Goal: Navigation & Orientation: Find specific page/section

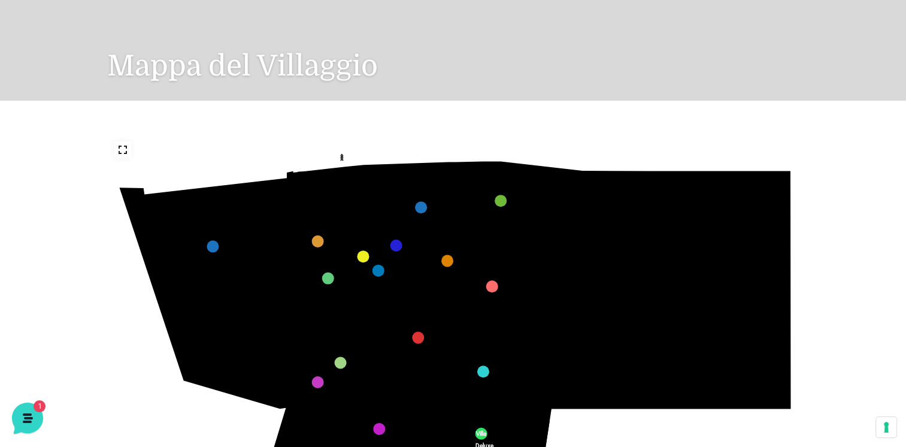
scroll to position [120, 0]
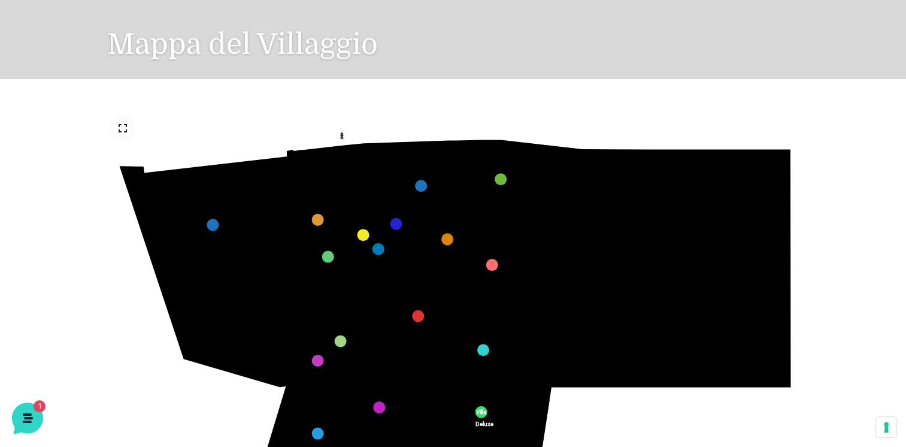
click at [341, 135] on polygon at bounding box center [342, 135] width 4 height 2
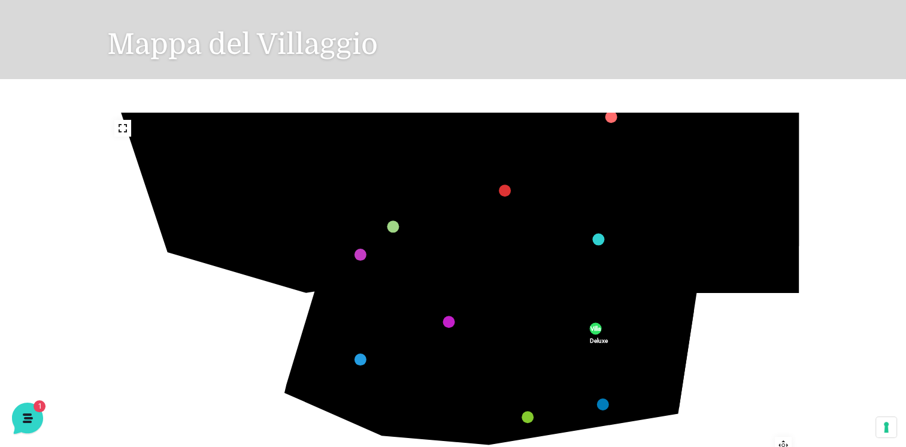
drag, startPoint x: 386, startPoint y: 277, endPoint x: 528, endPoint y: 131, distance: 203.3
click at [519, 131] on text "242" at bounding box center [519, 131] width 0 height 0
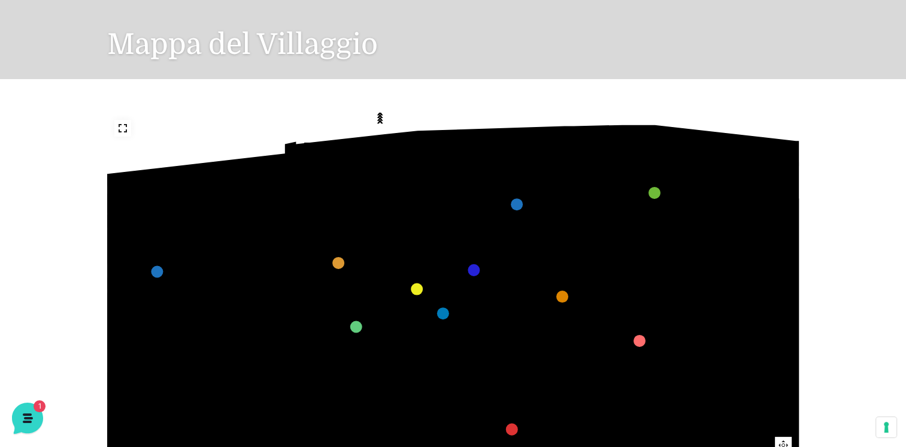
drag, startPoint x: 446, startPoint y: 164, endPoint x: 441, endPoint y: 412, distance: 247.4
click at [441, 412] on icon "436 435 437 434 441 430 440 431 439 432 438 433 424 423 425 422 429 418 428 419…" at bounding box center [573, 414] width 1196 height 673
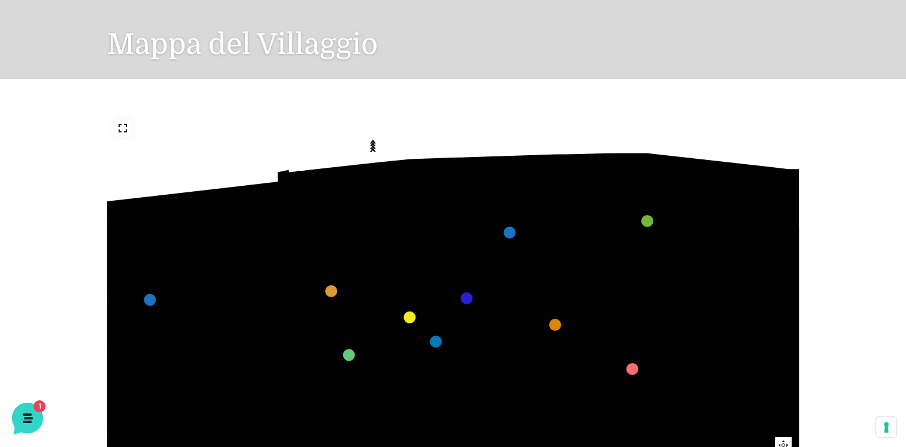
drag, startPoint x: 443, startPoint y: 282, endPoint x: 436, endPoint y: 310, distance: 29.1
click at [436, 310] on icon "436 435 437 434 441 430 440 431 439 432 438 433 424 423 425 422 429 418 428 419…" at bounding box center [566, 442] width 1196 height 673
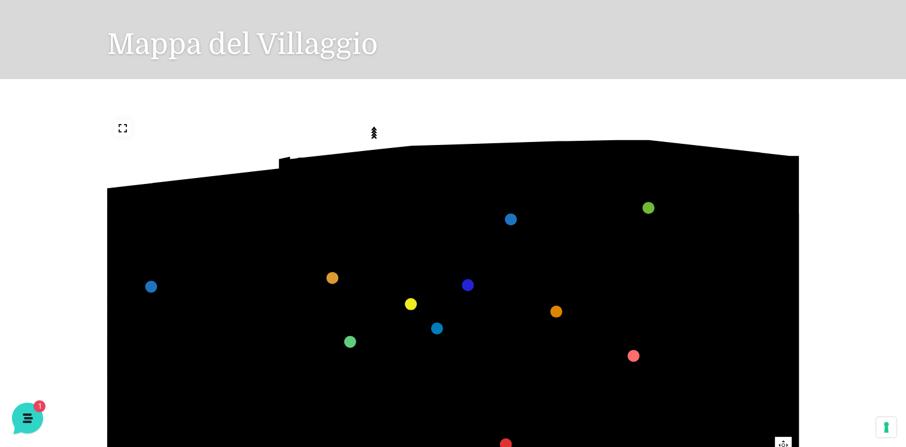
drag, startPoint x: 436, startPoint y: 292, endPoint x: 437, endPoint y: 279, distance: 13.2
click at [437, 279] on icon "436 435 437 434 441 430 440 431 439 432 438 433 424 423 425 422 429 418 428 419…" at bounding box center [567, 429] width 1196 height 673
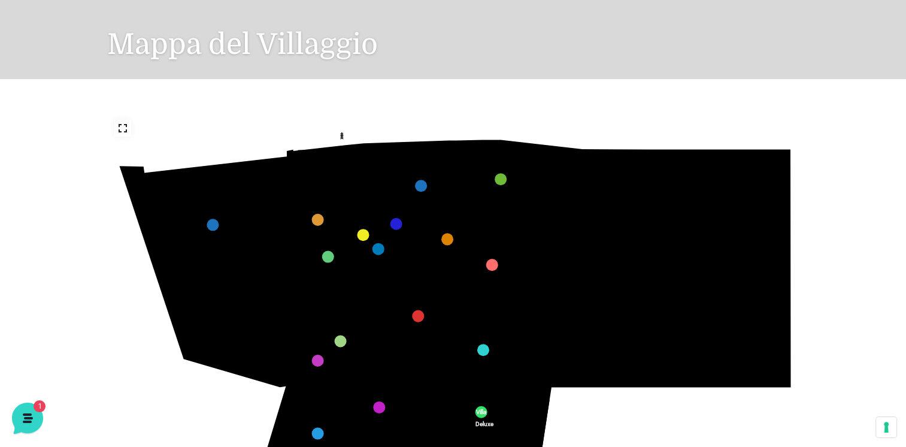
drag, startPoint x: 417, startPoint y: 268, endPoint x: 421, endPoint y: 218, distance: 49.8
click at [421, 218] on icon "436 435 437 434 441 430 440 431 439 432 438 433 424 423 425 422 429 418 428 419…" at bounding box center [453, 307] width 692 height 389
drag, startPoint x: 401, startPoint y: 316, endPoint x: 402, endPoint y: 270, distance: 46.1
click at [402, 270] on icon "436 435 437 434 441 430 440 431 439 432 438 433 424 423 425 422 429 418 428 419…" at bounding box center [453, 307] width 692 height 389
drag, startPoint x: 412, startPoint y: 273, endPoint x: 420, endPoint y: 260, distance: 15.1
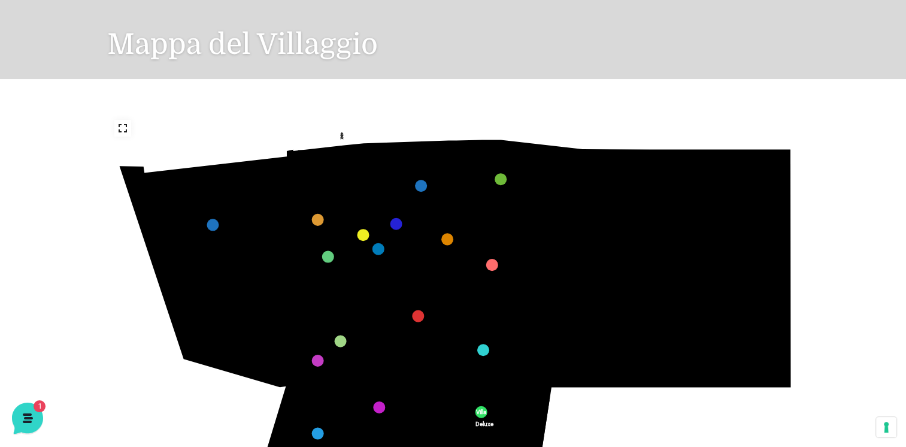
click at [420, 260] on icon "436 435 437 434 441 430 440 431 439 432 438 433 424 423 425 422 429 418 428 419…" at bounding box center [453, 307] width 692 height 389
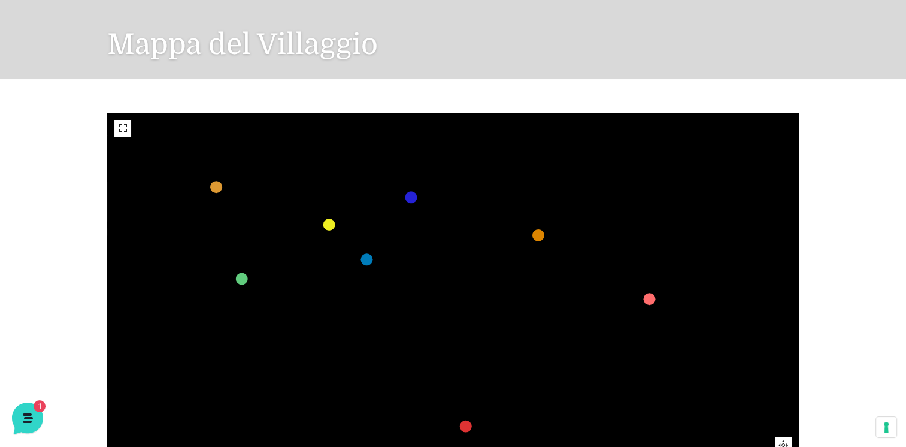
drag, startPoint x: 405, startPoint y: 229, endPoint x: 446, endPoint y: 235, distance: 41.1
click at [446, 235] on icon "436 435 437 434 441 430 440 431 439 432 438 433 424 423 425 422 429 418 428 419…" at bounding box center [553, 405] width 1720 height 968
click at [441, 221] on icon "436 435 437 434 441 430 440 431 439 432 438 433 424 423 425 422 429 418 428 419…" at bounding box center [553, 405] width 1720 height 968
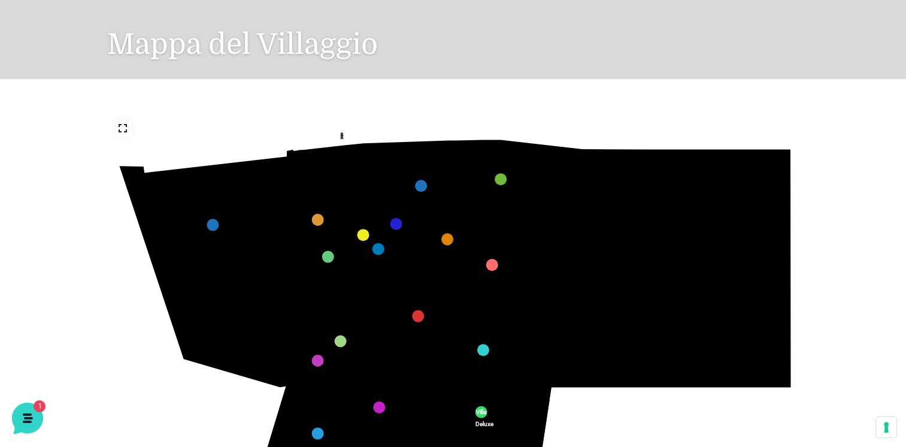
drag, startPoint x: 527, startPoint y: 222, endPoint x: 555, endPoint y: 163, distance: 65.1
click at [555, 163] on icon "436 435 437 434 441 430 440 431 439 432 438 433 424 423 425 422 429 418 428 419…" at bounding box center [453, 307] width 692 height 389
drag, startPoint x: 508, startPoint y: 213, endPoint x: 565, endPoint y: 168, distance: 72.6
click at [560, 169] on icon "436 435 437 434 441 430 440 431 439 432 438 433 424 423 425 422 429 418 428 419…" at bounding box center [453, 307] width 692 height 389
drag, startPoint x: 191, startPoint y: 43, endPoint x: 152, endPoint y: 44, distance: 39.6
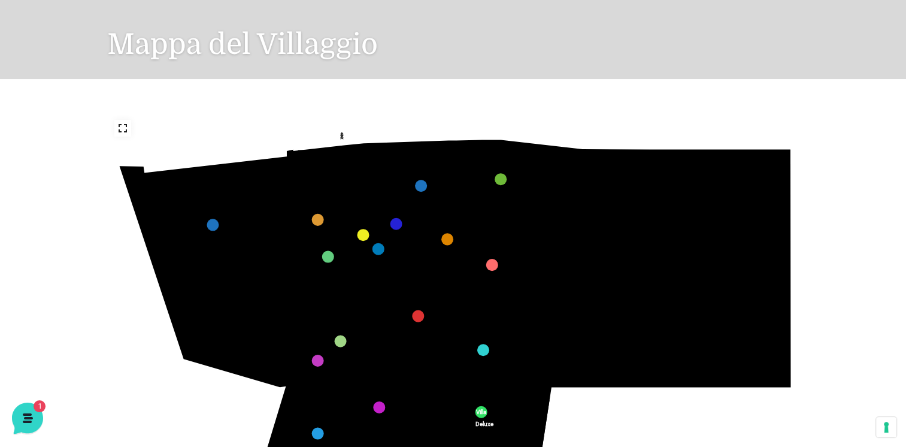
click at [152, 44] on h1 "Mappa del Villaggio" at bounding box center [453, 26] width 692 height 105
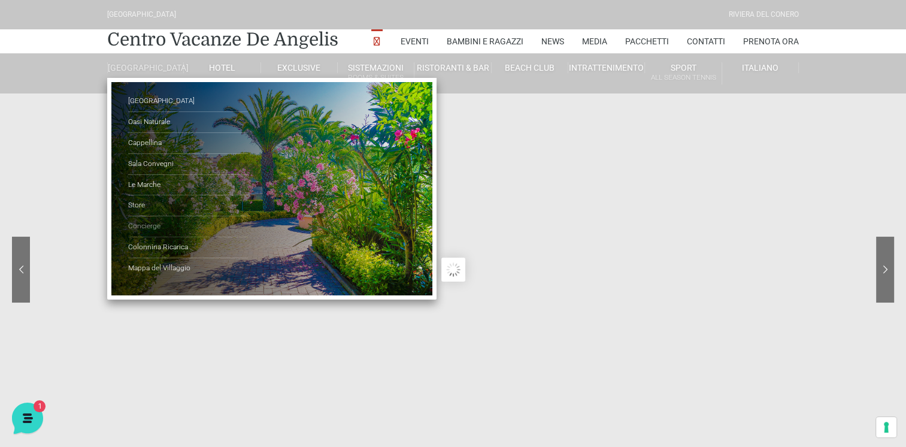
click at [141, 234] on link "Concierge" at bounding box center [188, 226] width 120 height 21
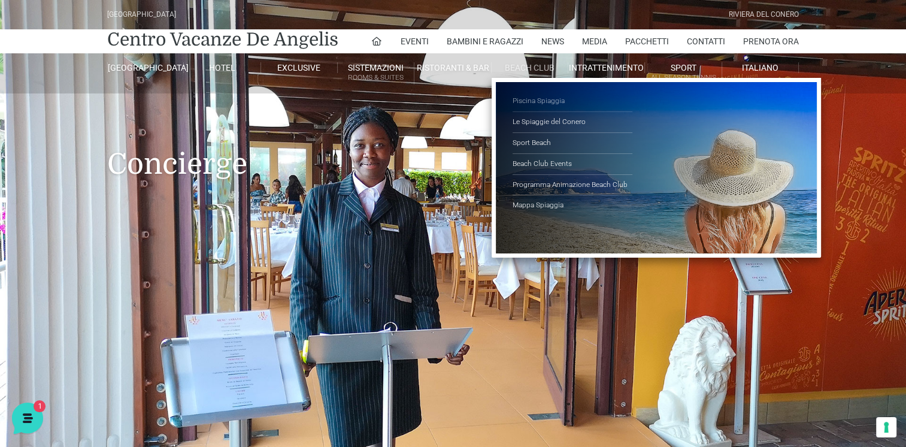
click at [547, 99] on link "Piscina Spiaggia" at bounding box center [573, 101] width 120 height 21
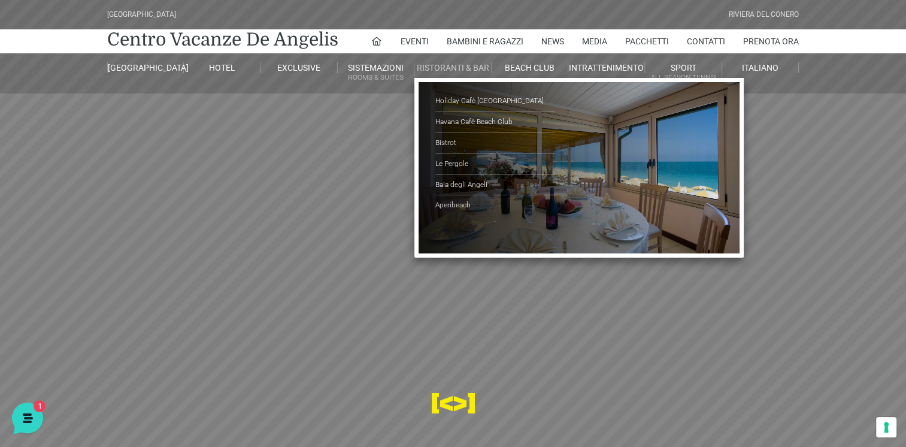
click at [465, 66] on link "Ristoranti & Bar" at bounding box center [453, 67] width 77 height 11
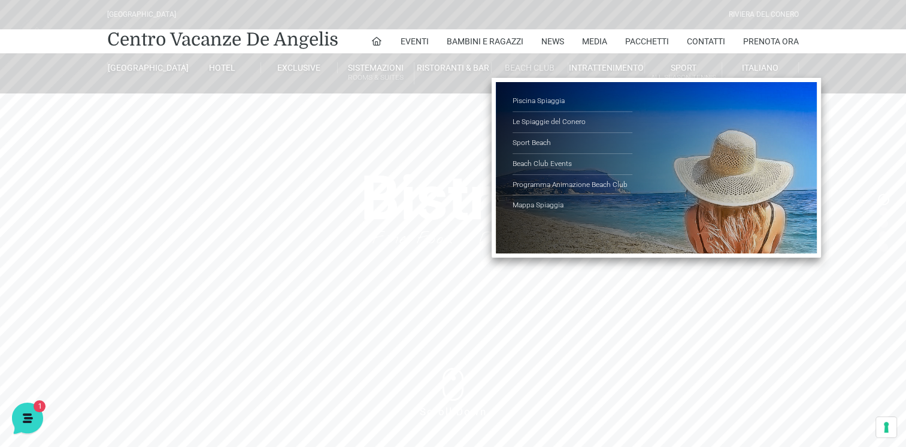
click at [529, 66] on link "Beach Club" at bounding box center [530, 67] width 77 height 11
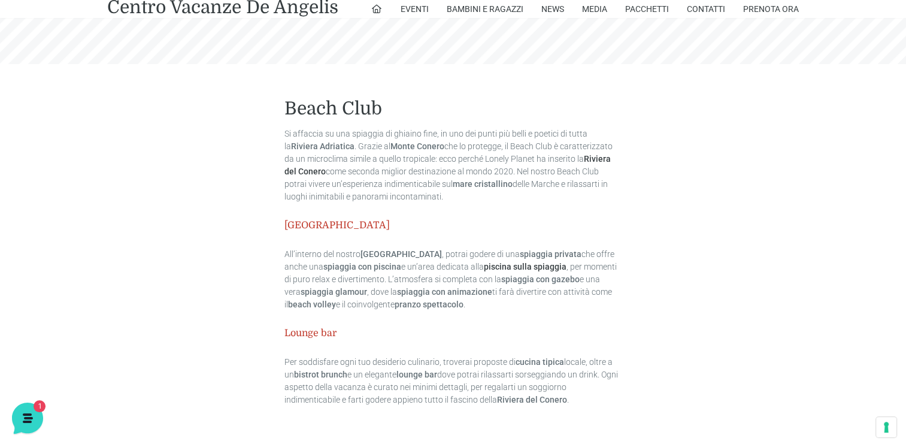
scroll to position [367, 0]
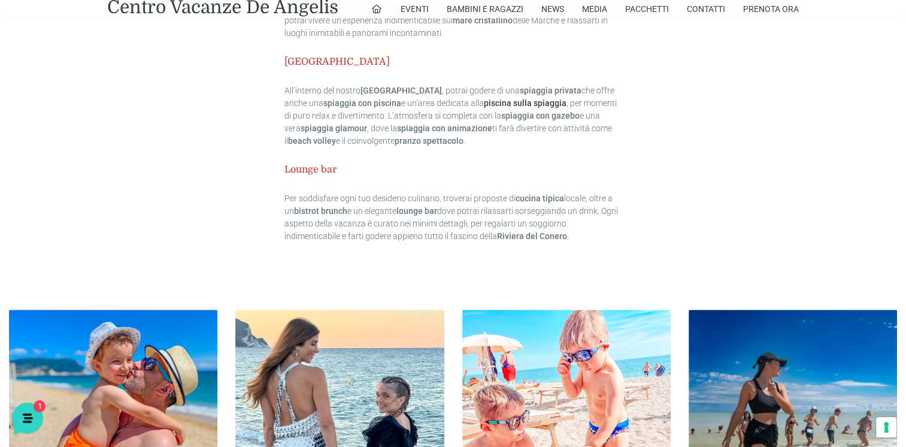
scroll to position [427, 0]
